Goal: Register for event/course

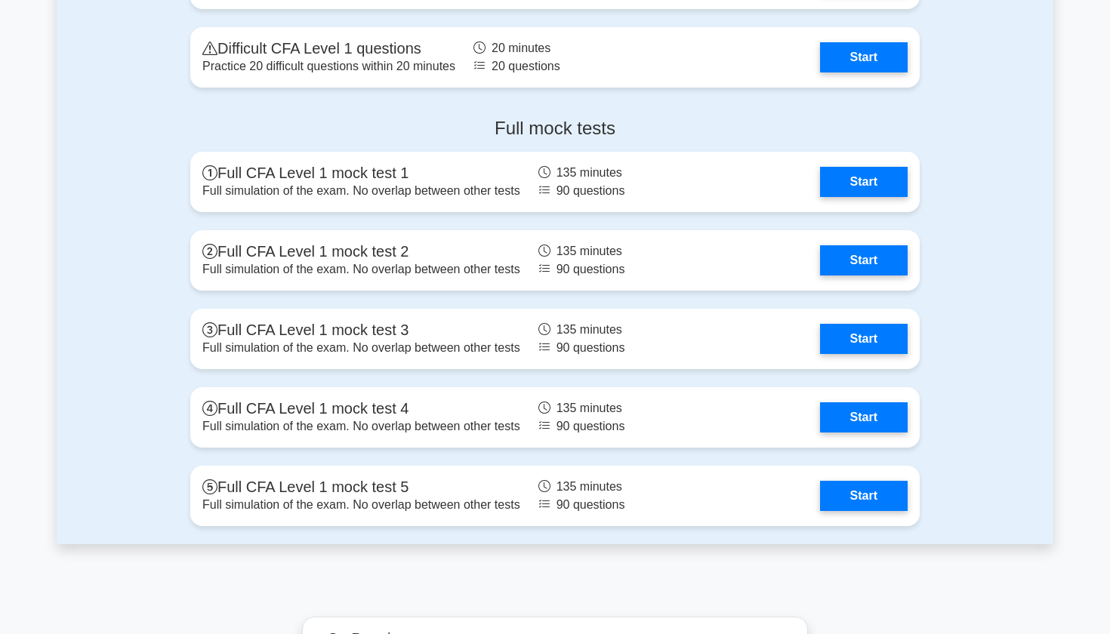
scroll to position [2060, 0]
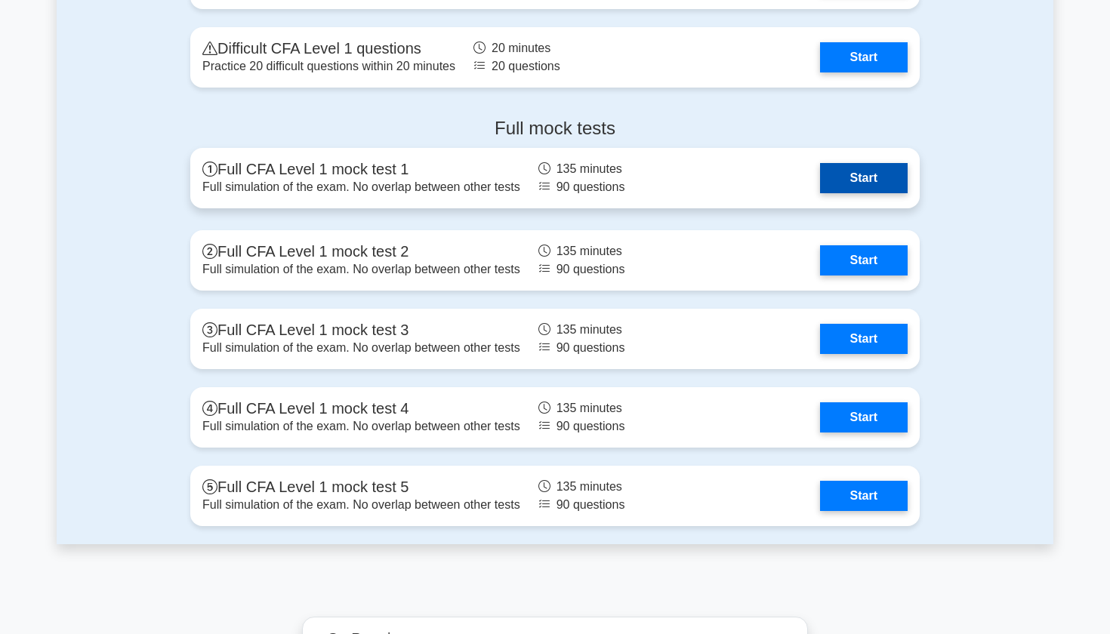
click at [846, 177] on link "Start" at bounding box center [864, 178] width 88 height 30
click at [846, 180] on link "Start" at bounding box center [864, 178] width 88 height 30
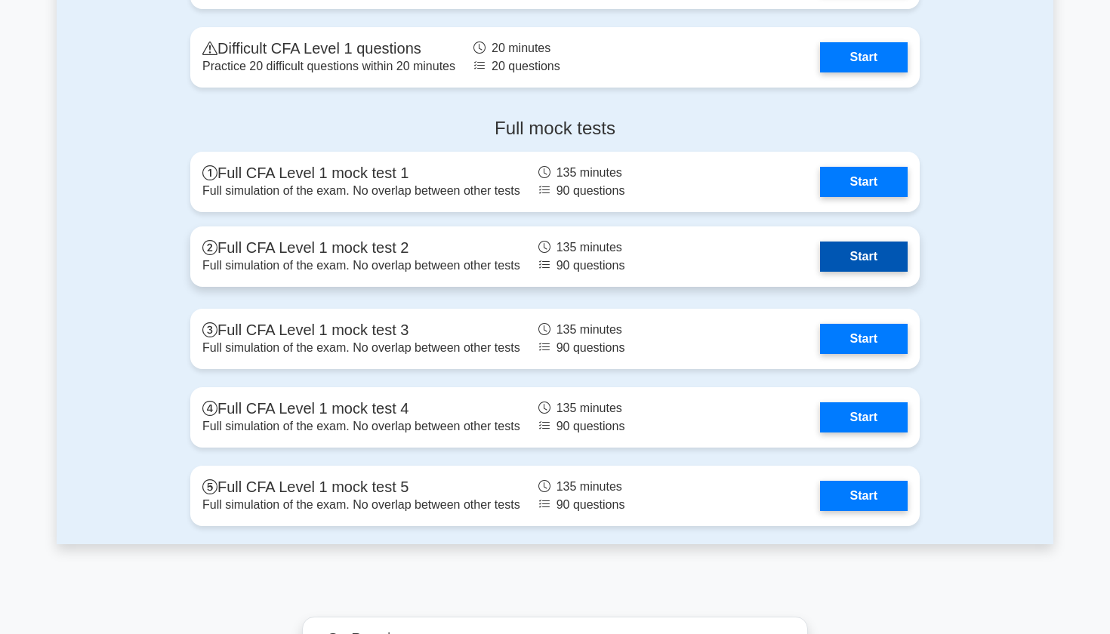
click at [849, 271] on link "Start" at bounding box center [864, 257] width 88 height 30
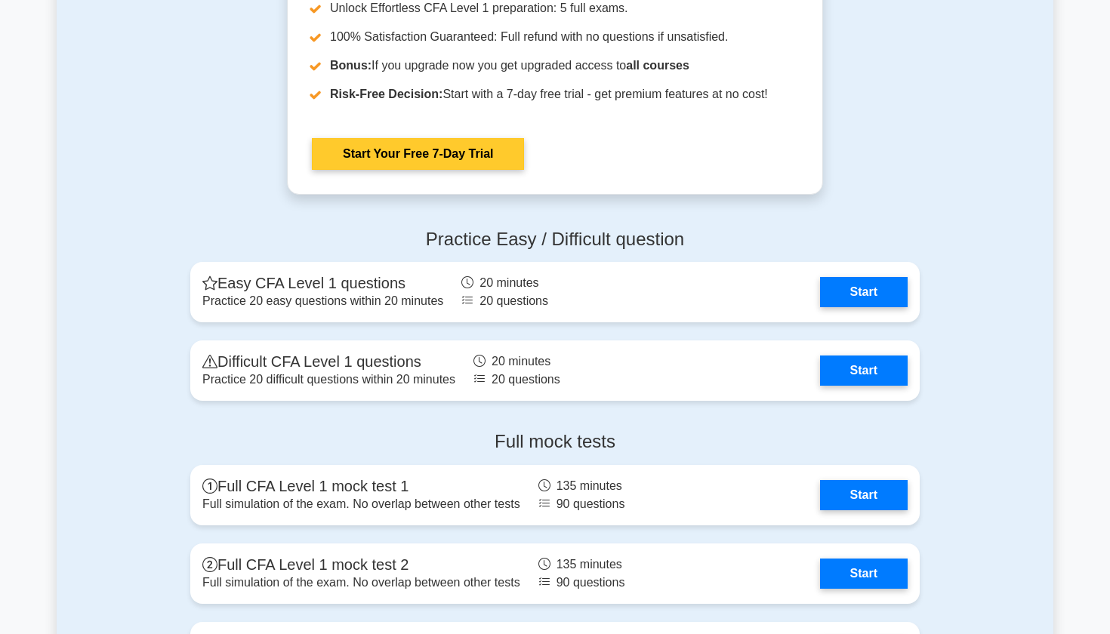
scroll to position [1745, 0]
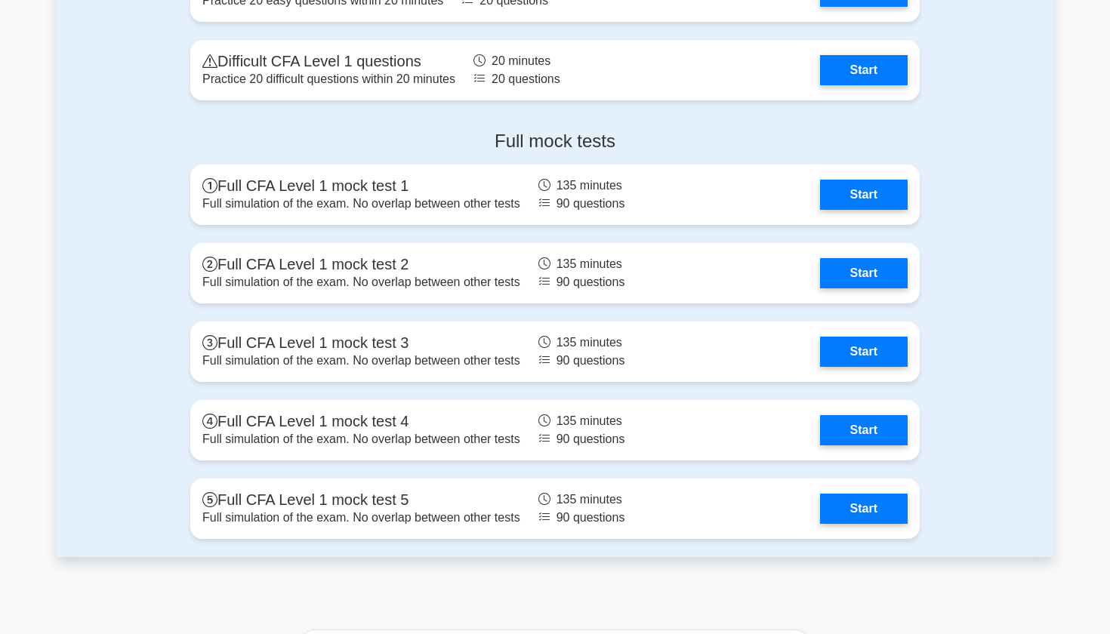
scroll to position [2049, 0]
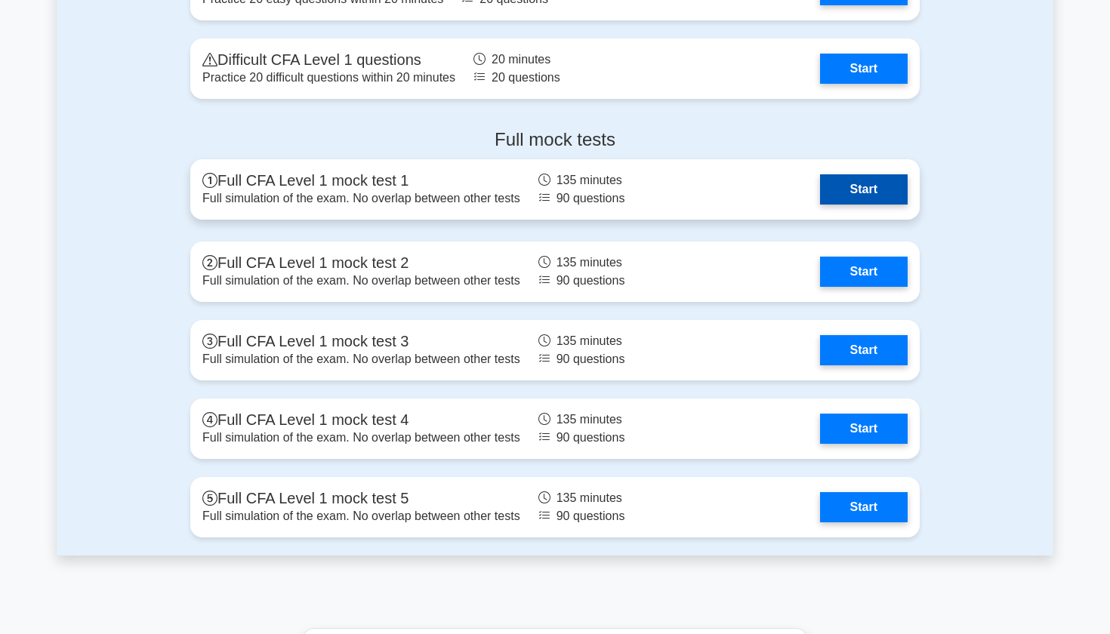
click at [850, 174] on link "Start" at bounding box center [864, 189] width 88 height 30
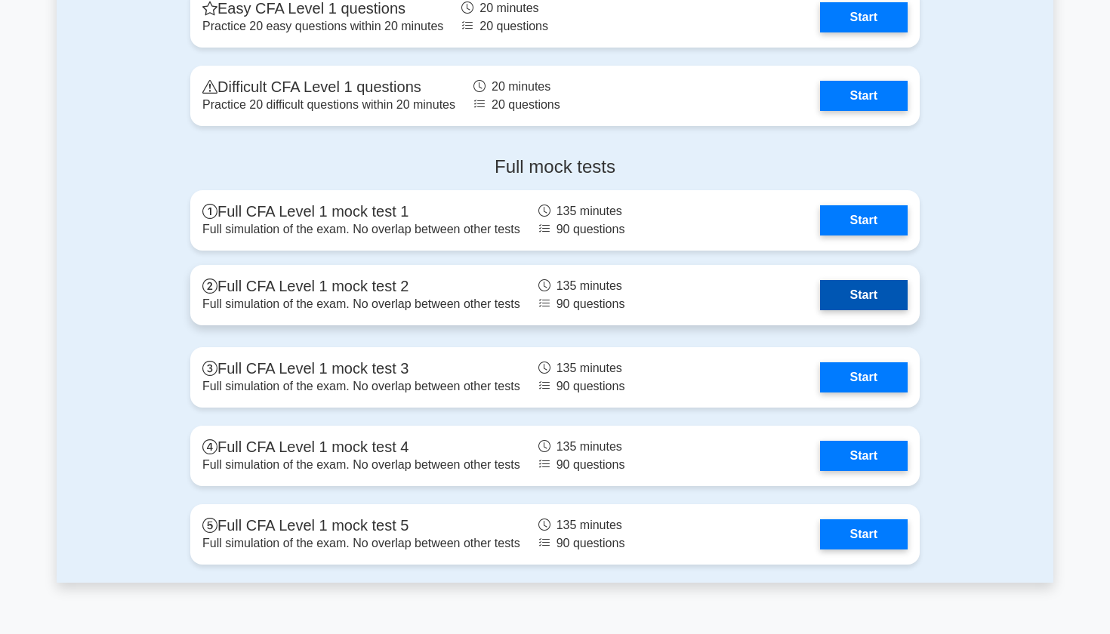
scroll to position [2014, 0]
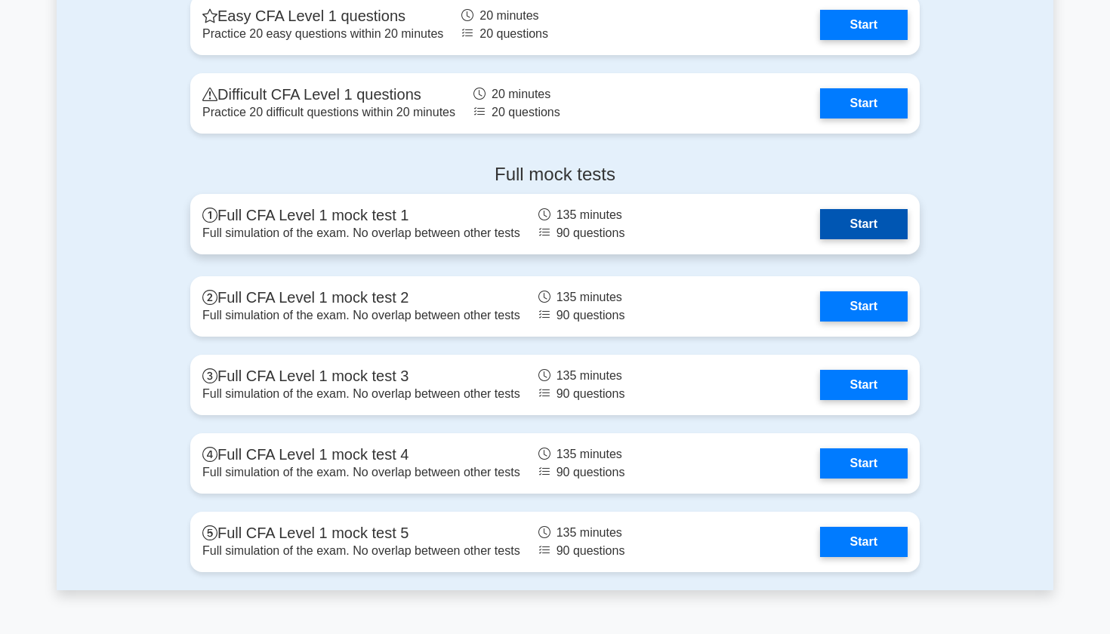
click at [833, 239] on link "Start" at bounding box center [864, 224] width 88 height 30
